Goal: Information Seeking & Learning: Learn about a topic

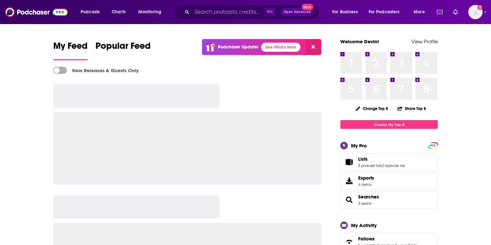
click at [225, 11] on input "Search podcasts, credits, & more..." at bounding box center [228, 12] width 72 height 10
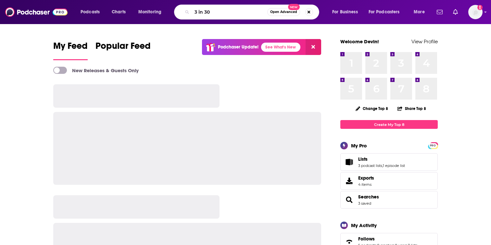
type input "3 in 30"
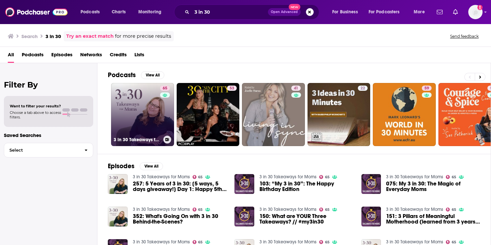
click at [143, 114] on link "65 3 in 30 Takeaways for Moms" at bounding box center [142, 114] width 63 height 63
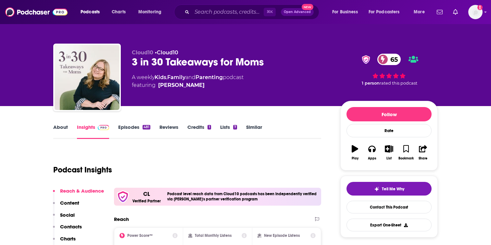
click at [65, 129] on link "About" at bounding box center [60, 131] width 15 height 15
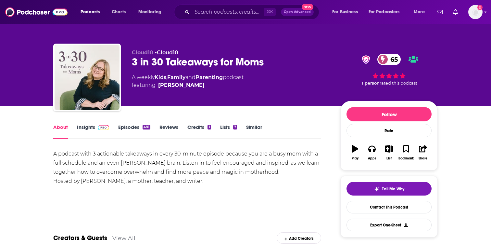
click at [83, 128] on link "Insights" at bounding box center [93, 131] width 32 height 15
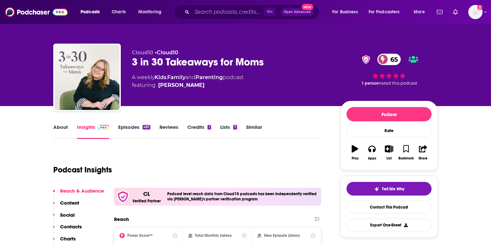
click at [58, 131] on link "About" at bounding box center [60, 131] width 15 height 15
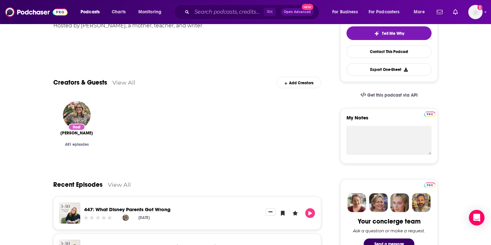
scroll to position [159, 0]
